Goal: Obtain resource: Obtain resource

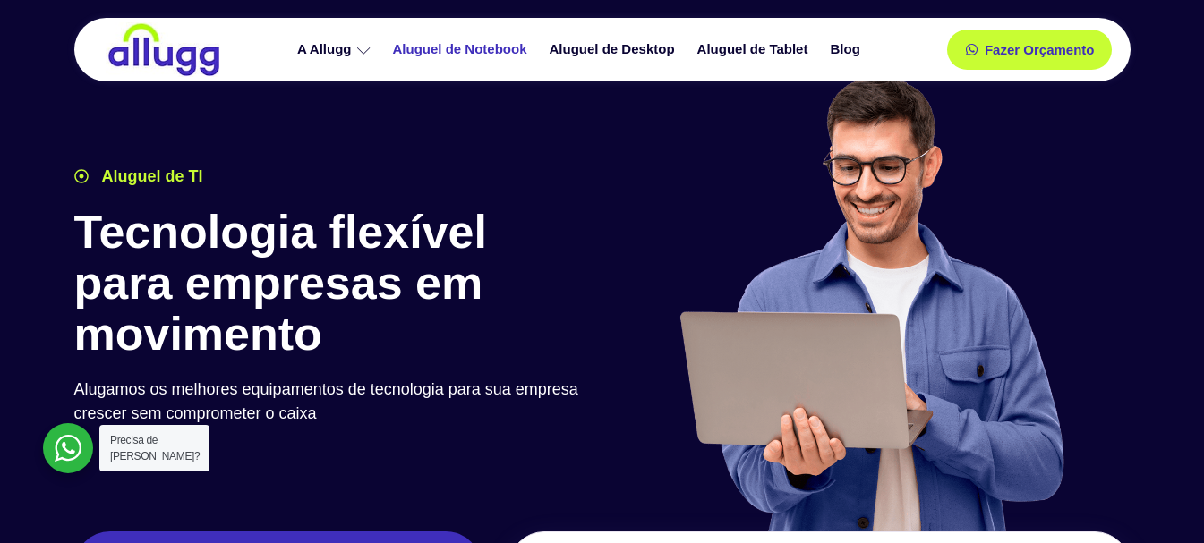
click at [420, 43] on link "Aluguel de Notebook" at bounding box center [462, 49] width 157 height 31
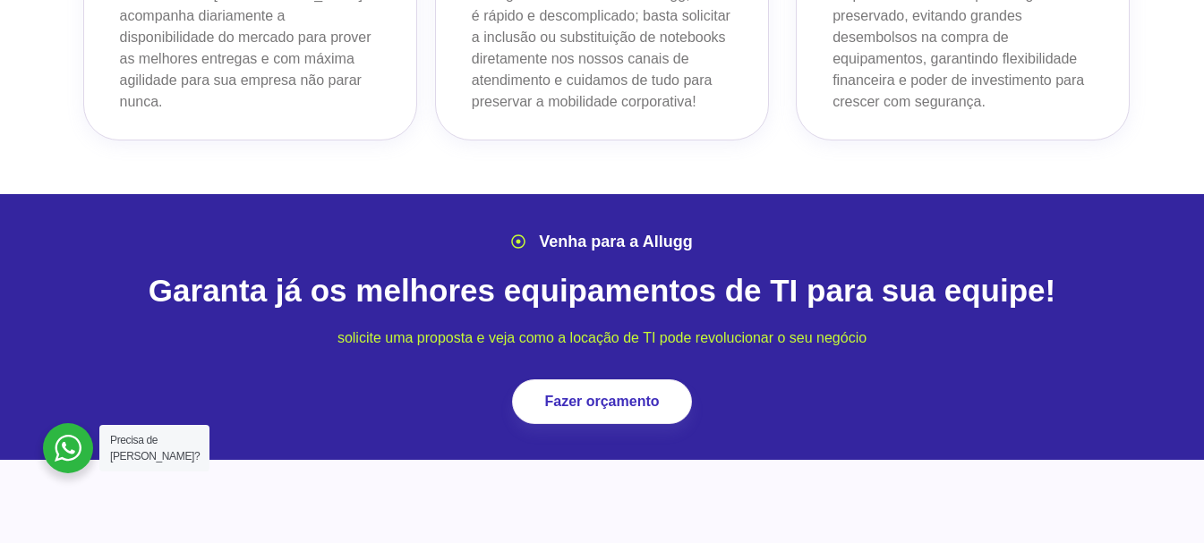
scroll to position [2148, 0]
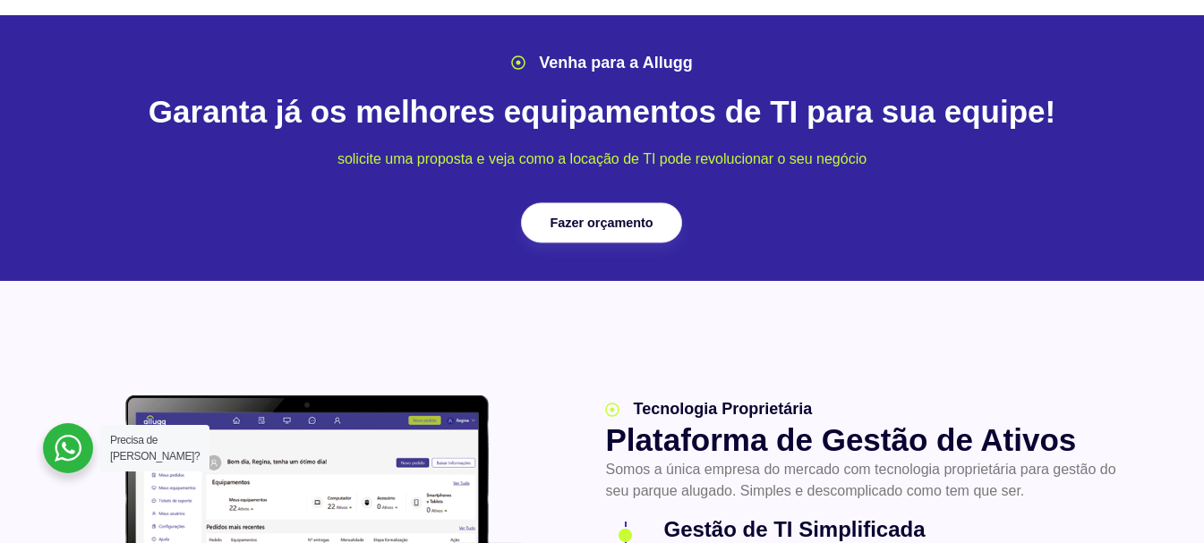
click at [656, 203] on link "Fazer orçamento" at bounding box center [601, 223] width 161 height 40
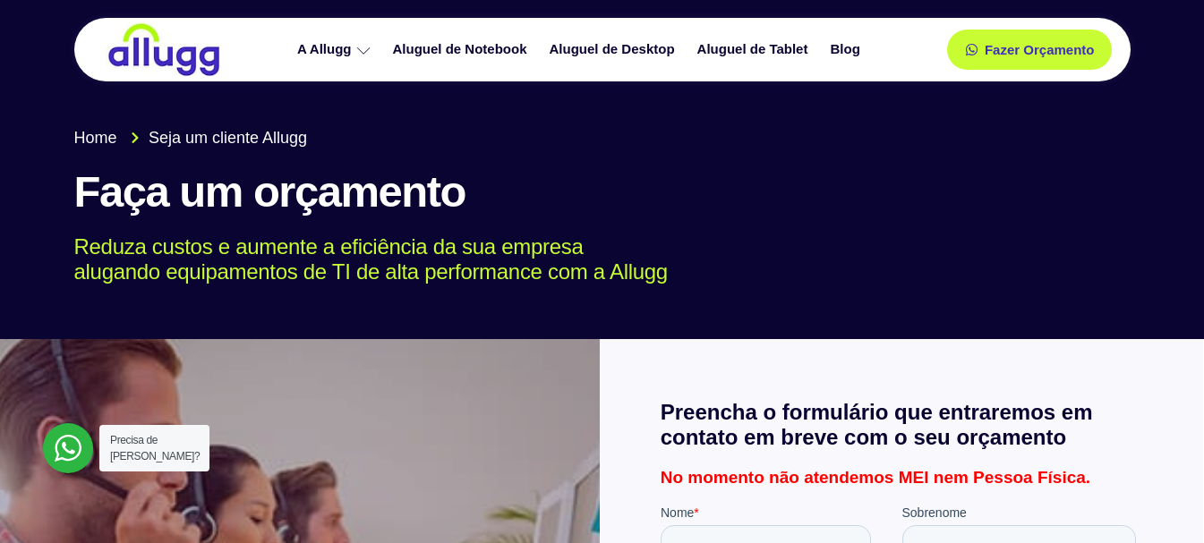
scroll to position [179, 0]
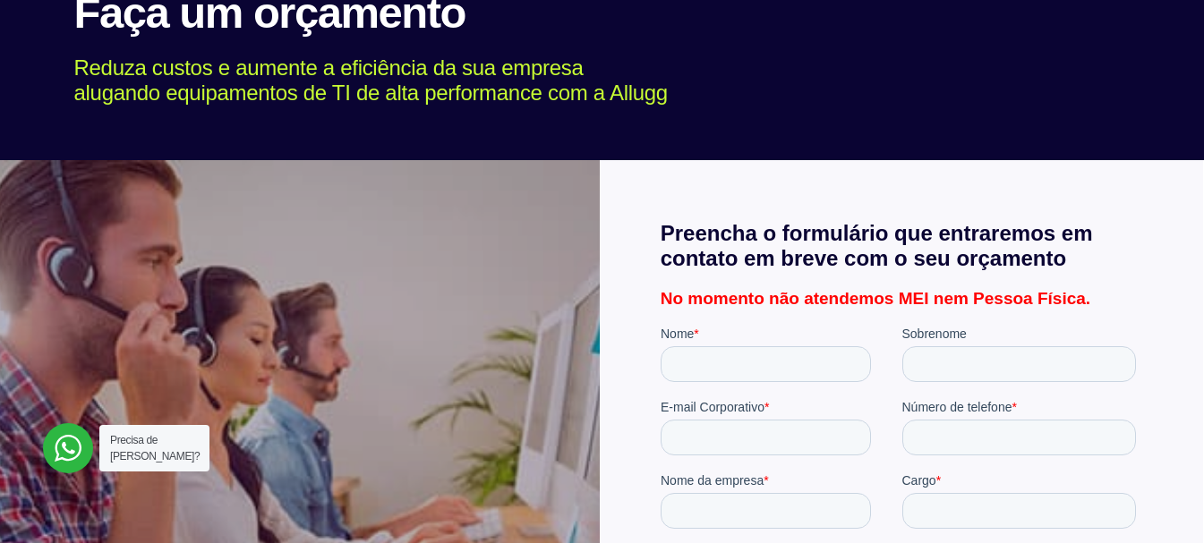
click at [898, 305] on p "No momento não atendemos MEI nem Pessoa Física." at bounding box center [902, 298] width 482 height 17
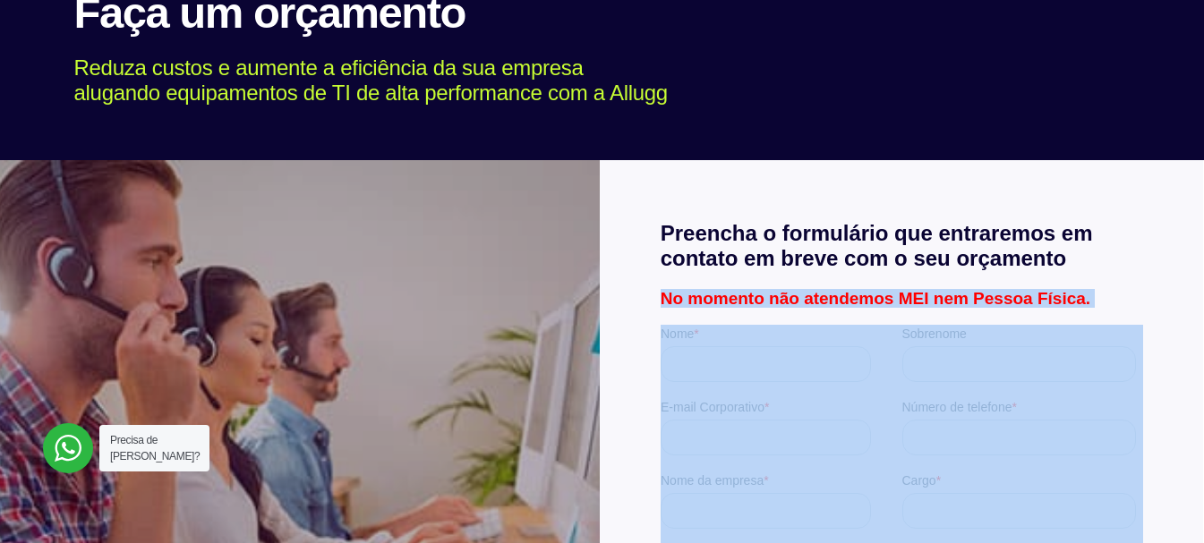
click at [898, 305] on p "No momento não atendemos MEI nem Pessoa Física." at bounding box center [902, 298] width 482 height 17
click at [903, 300] on p "No momento não atendemos MEI nem Pessoa Física." at bounding box center [902, 298] width 482 height 17
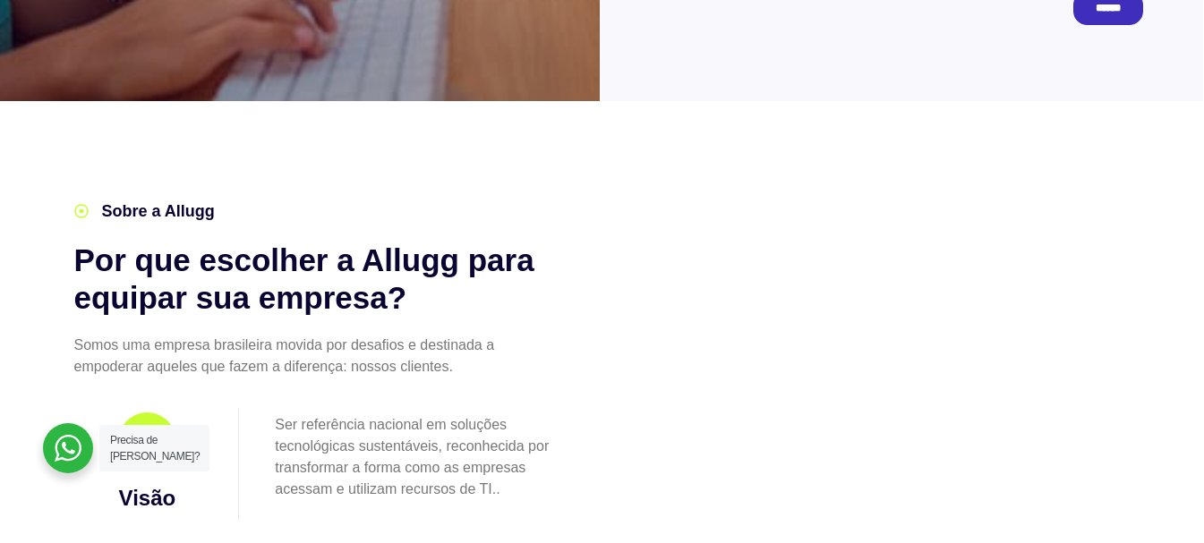
scroll to position [1164, 0]
